Goal: Complete application form

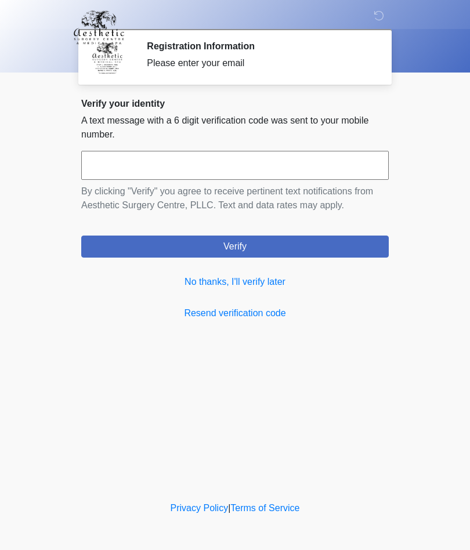
click at [279, 285] on link "No thanks, I'll verify later" at bounding box center [235, 282] width 308 height 14
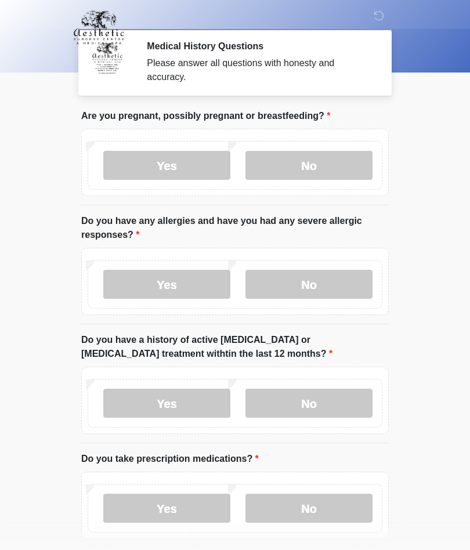
click at [330, 168] on label "No" at bounding box center [309, 165] width 127 height 29
click at [323, 293] on label "No" at bounding box center [309, 284] width 127 height 29
click at [185, 408] on label "Yes" at bounding box center [166, 403] width 127 height 29
click at [186, 510] on label "Yes" at bounding box center [166, 508] width 127 height 29
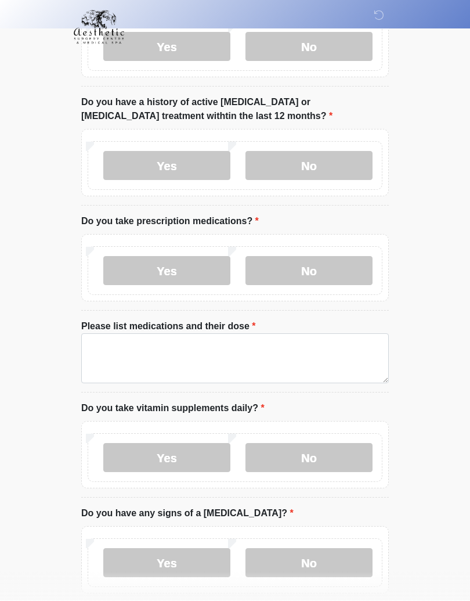
scroll to position [243, 0]
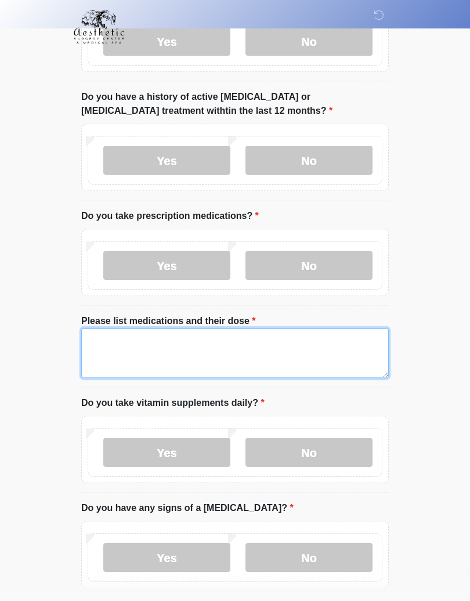
click at [120, 352] on textarea "Please list medications and their dose" at bounding box center [235, 354] width 308 height 50
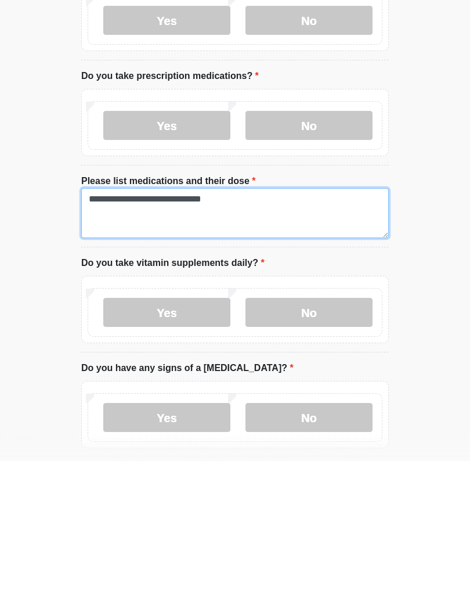
type textarea "**********"
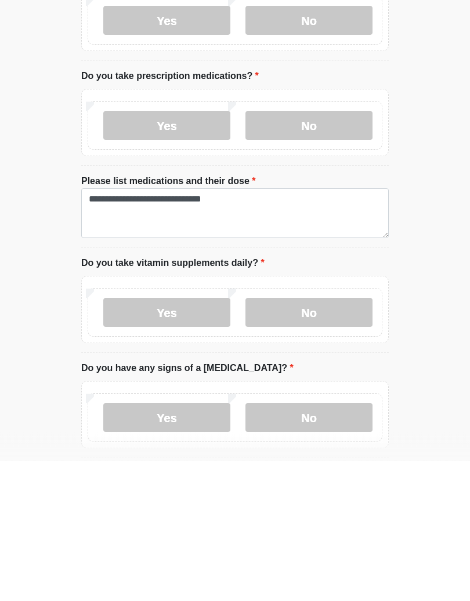
click at [192, 438] on label "Yes" at bounding box center [166, 452] width 127 height 29
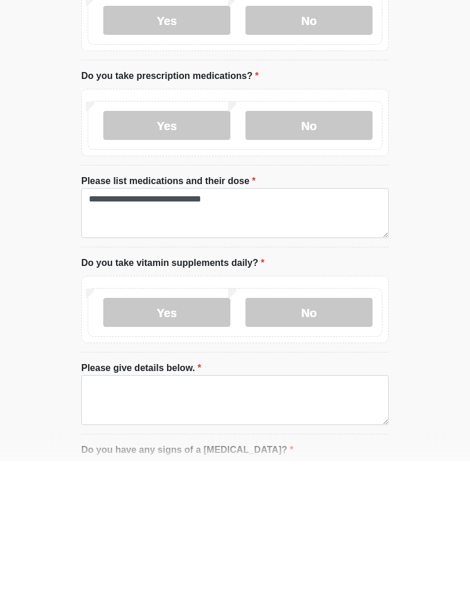
scroll to position [383, 0]
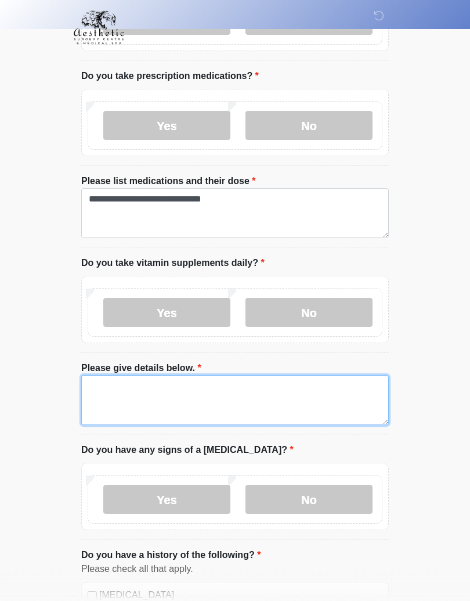
click at [139, 396] on textarea "Please give details below." at bounding box center [235, 400] width 308 height 50
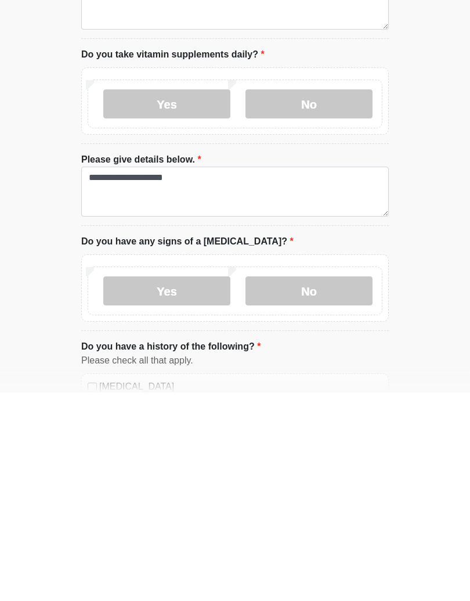
scroll to position [592, 0]
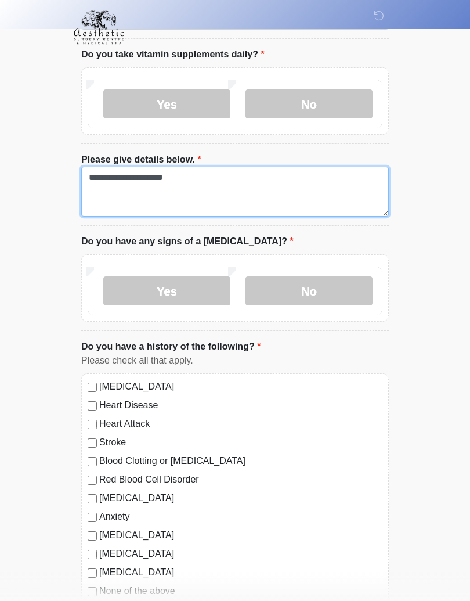
click at [209, 192] on textarea "**********" at bounding box center [235, 192] width 308 height 50
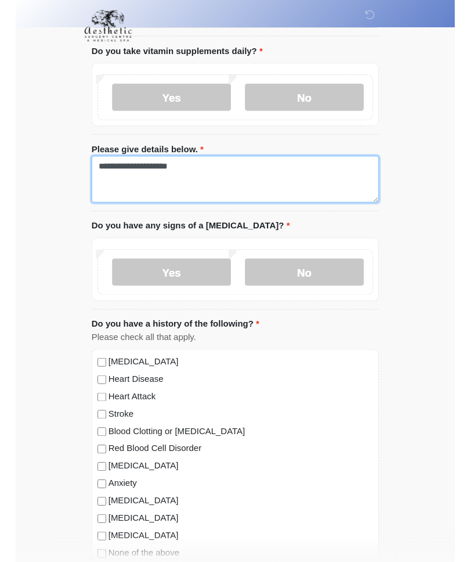
scroll to position [591, 0]
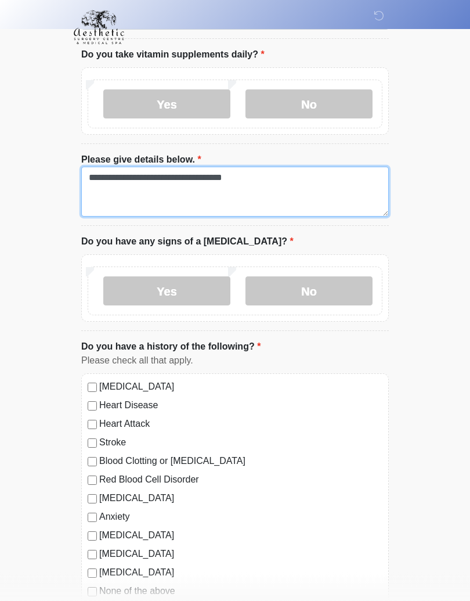
click at [268, 173] on textarea "**********" at bounding box center [235, 192] width 308 height 50
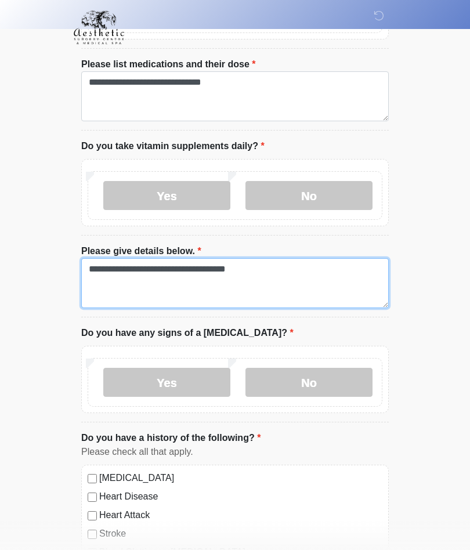
scroll to position [499, 0]
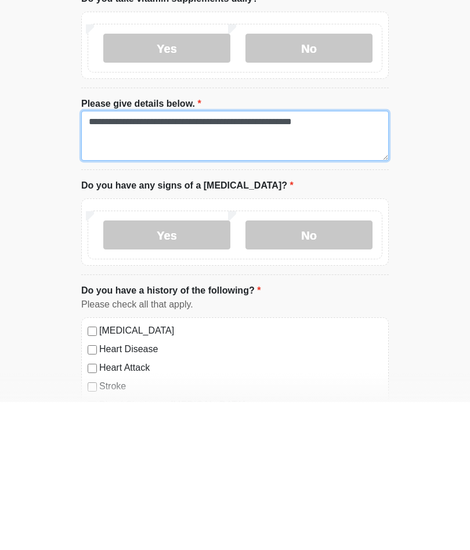
type textarea "**********"
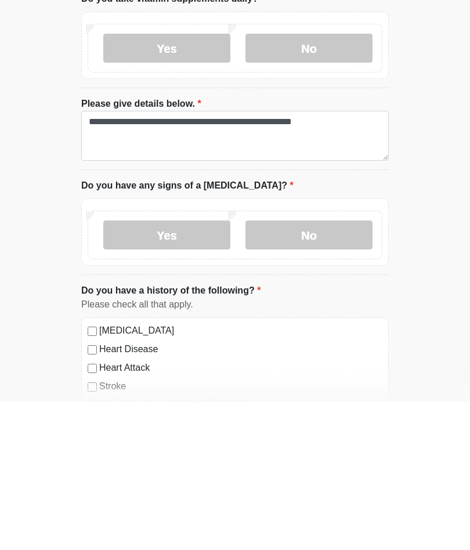
click at [333, 369] on label "No" at bounding box center [309, 383] width 127 height 29
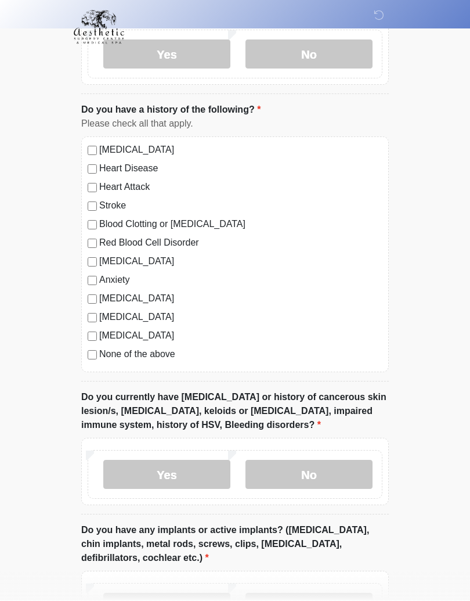
scroll to position [829, 0]
click at [333, 476] on label "No" at bounding box center [309, 474] width 127 height 29
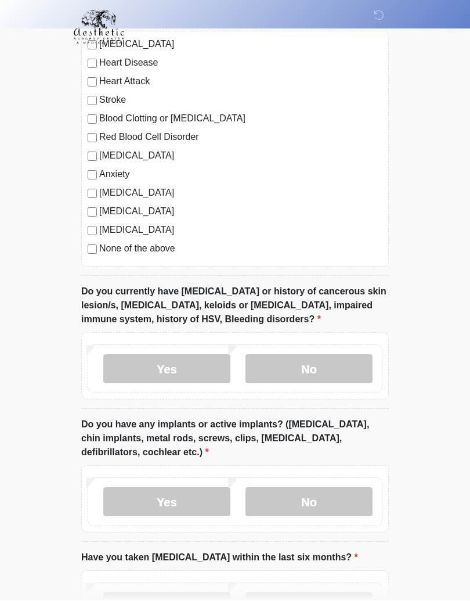
scroll to position [935, 0]
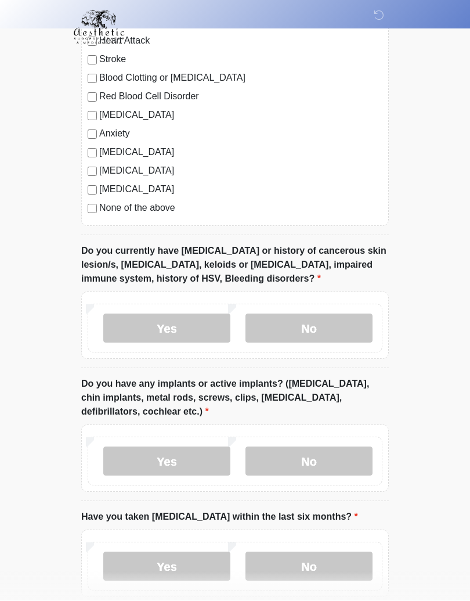
click at [330, 460] on label "No" at bounding box center [309, 461] width 127 height 29
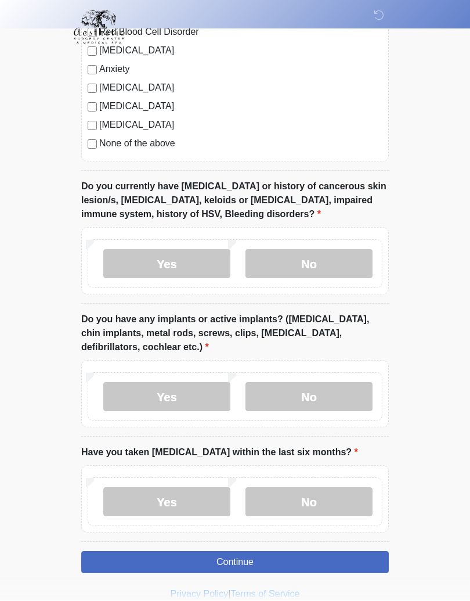
scroll to position [1039, 0]
click at [325, 501] on label "No" at bounding box center [309, 502] width 127 height 29
click at [301, 550] on button "Continue" at bounding box center [235, 562] width 308 height 22
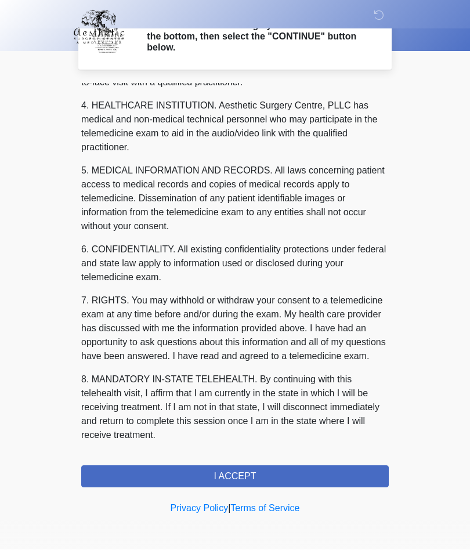
scroll to position [319, 0]
click at [257, 480] on button "I ACCEPT" at bounding box center [235, 477] width 308 height 22
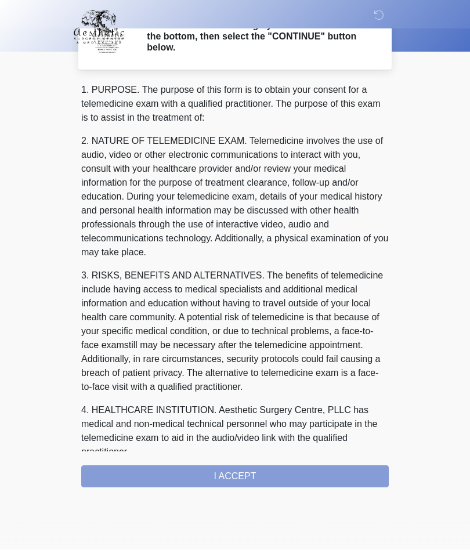
scroll to position [0, 0]
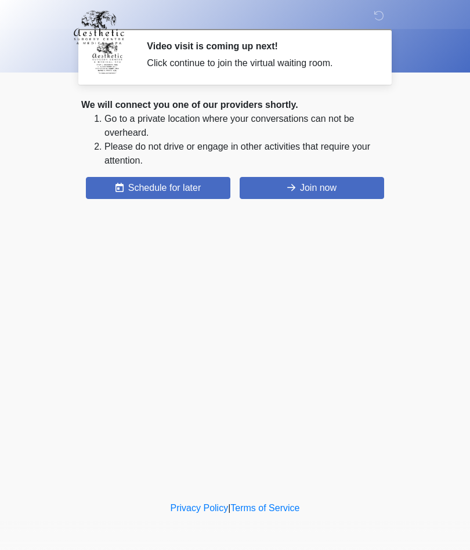
click at [340, 188] on button "Join now" at bounding box center [312, 188] width 145 height 22
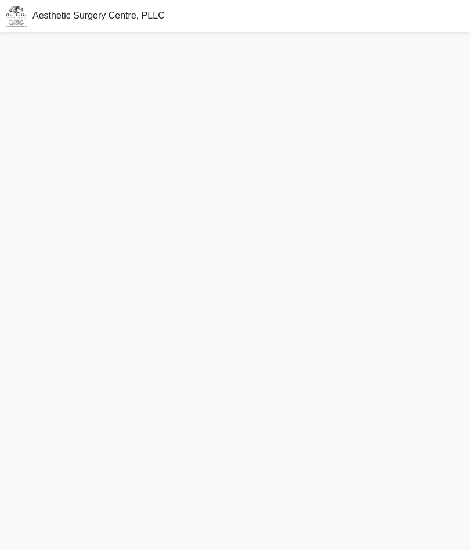
scroll to position [3, 0]
